Goal: Task Accomplishment & Management: Manage account settings

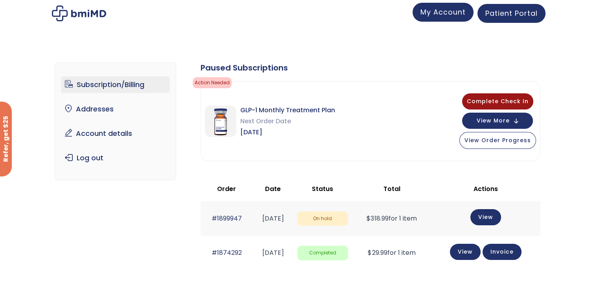
click at [446, 18] on link "My Account" at bounding box center [442, 12] width 61 height 19
click at [495, 14] on span "Patient Portal" at bounding box center [511, 12] width 52 height 10
